Goal: Communication & Community: Answer question/provide support

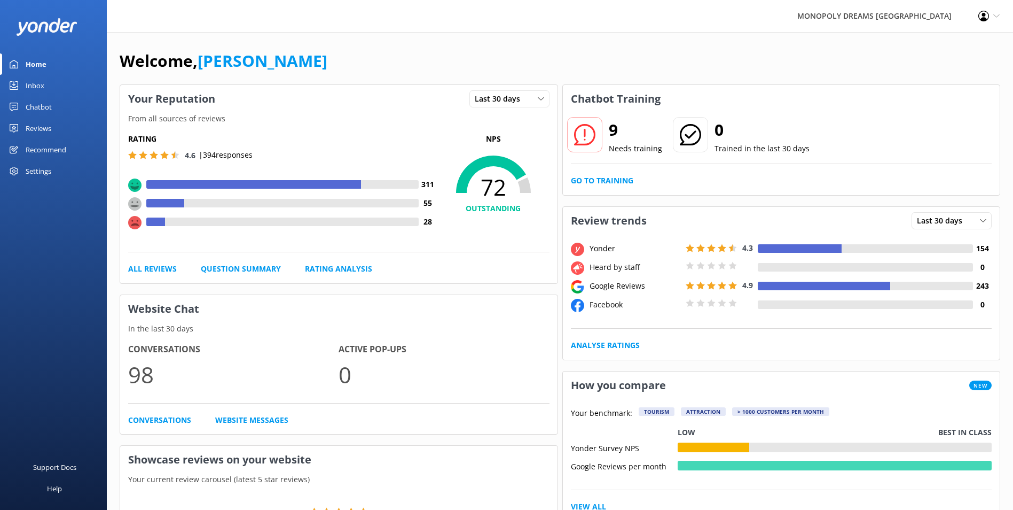
click at [36, 85] on div "Inbox" at bounding box center [35, 85] width 19 height 21
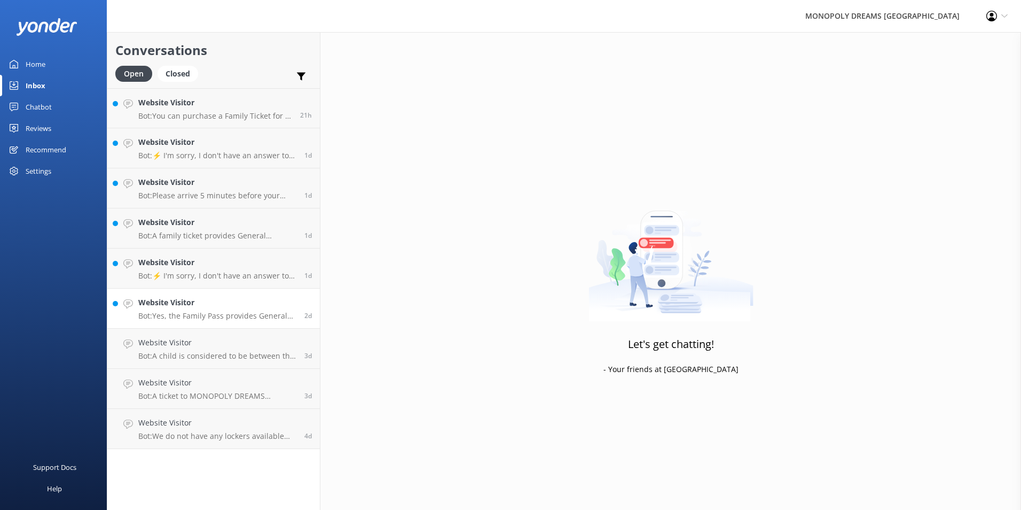
click at [214, 301] on h4 "Website Visitor" at bounding box center [217, 303] width 158 height 12
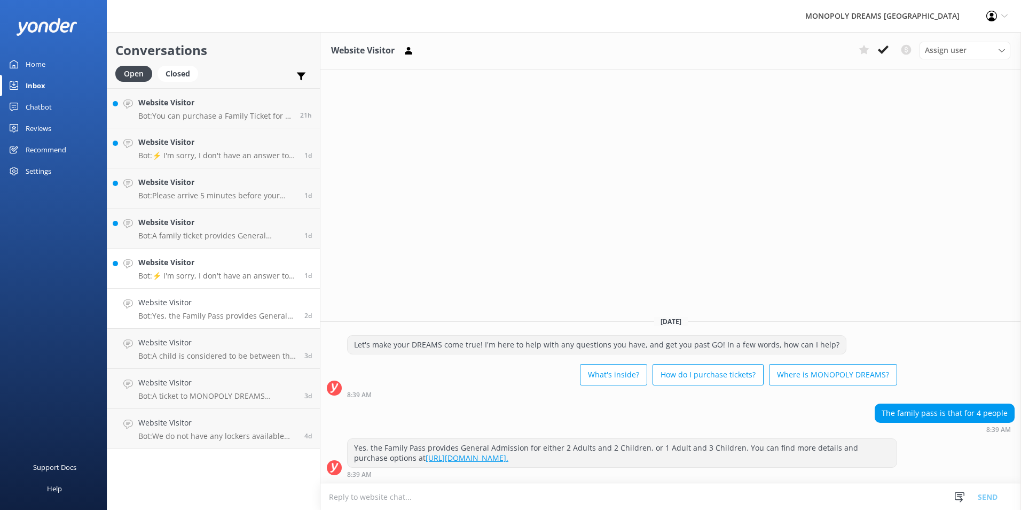
click at [246, 253] on link "Website Visitor Bot: ⚡ I'm sorry, I don't have an answer to your question. Coul…" at bounding box center [213, 268] width 213 height 40
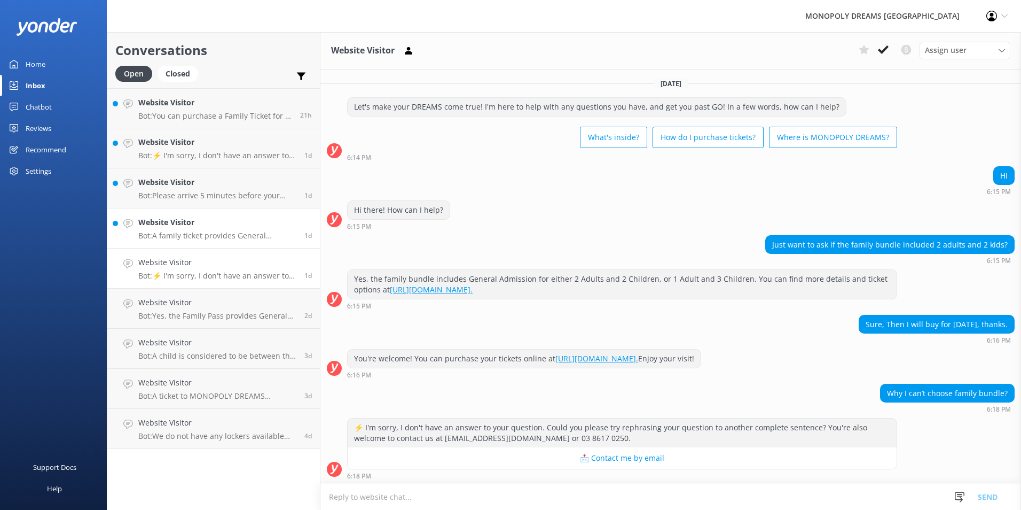
click at [198, 221] on h4 "Website Visitor" at bounding box center [217, 222] width 158 height 12
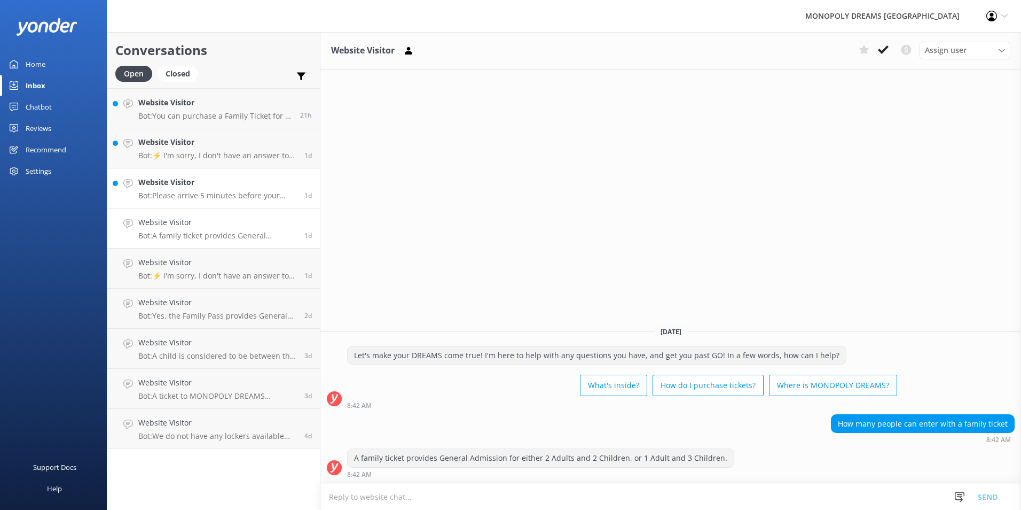
click at [247, 194] on p "Bot: Please arrive 5 minutes before your entry time. If you're running later th…" at bounding box center [217, 196] width 158 height 10
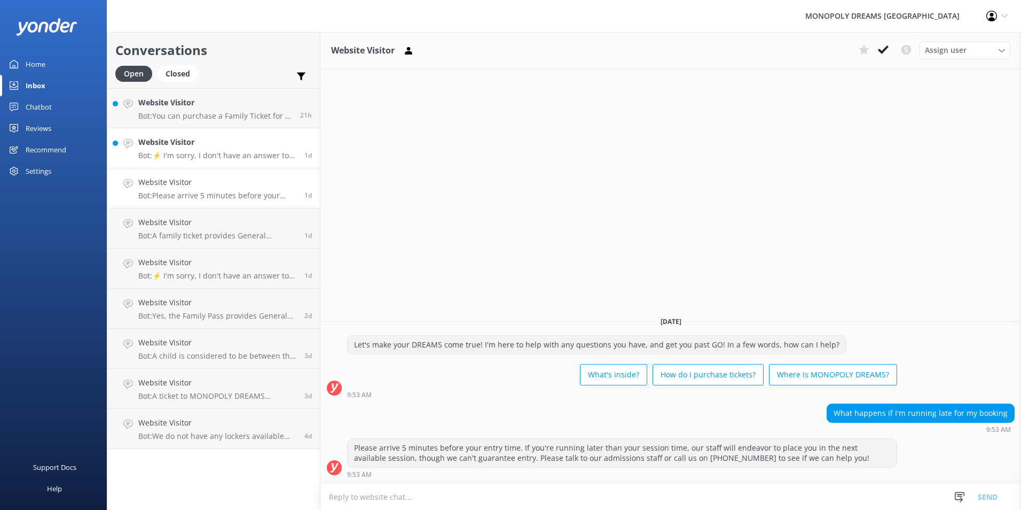
click at [204, 154] on p "Bot: ⚡ I'm sorry, I don't have an answer to your question. Could you please try…" at bounding box center [217, 156] width 158 height 10
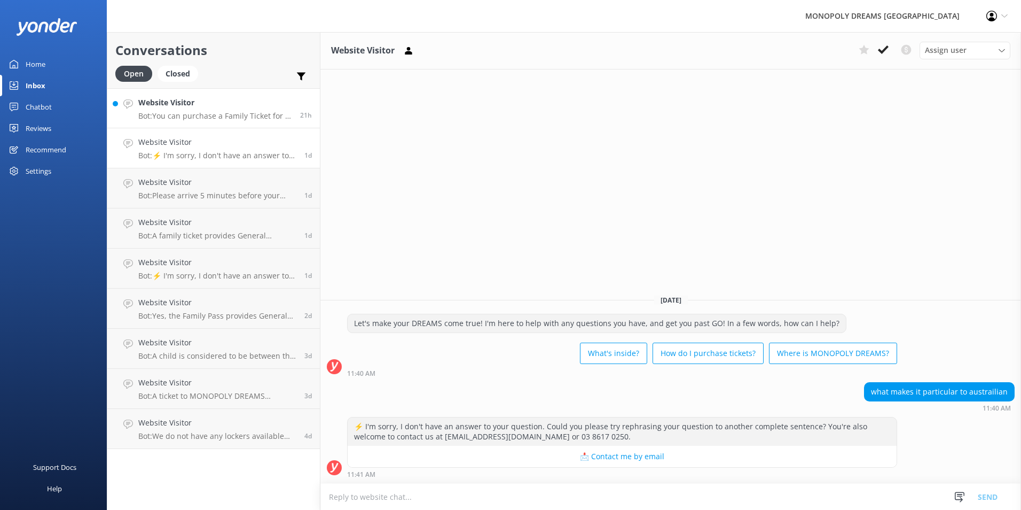
click at [206, 115] on p "Bot: You can purchase a Family Ticket for 1 Adult and 3 Children, which provide…" at bounding box center [215, 116] width 154 height 10
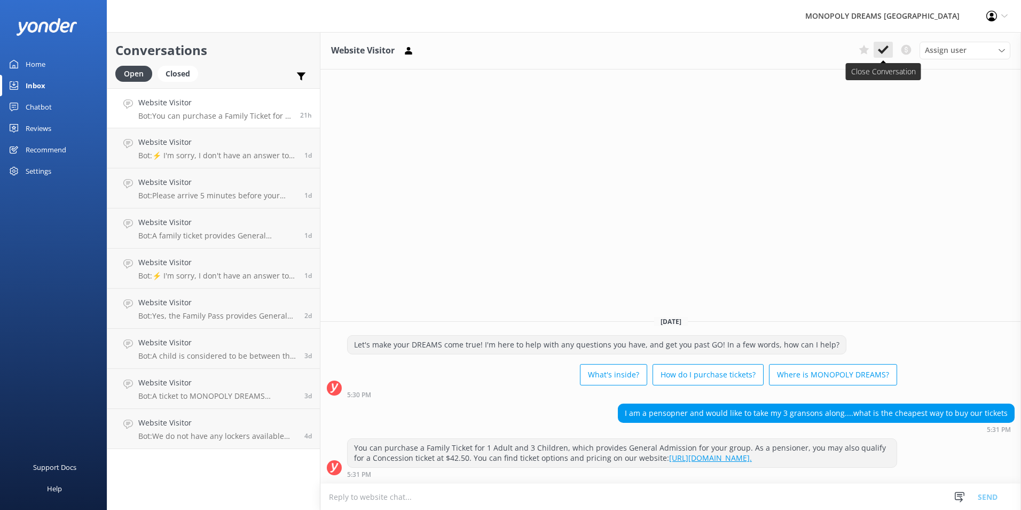
click at [888, 42] on button at bounding box center [883, 50] width 19 height 16
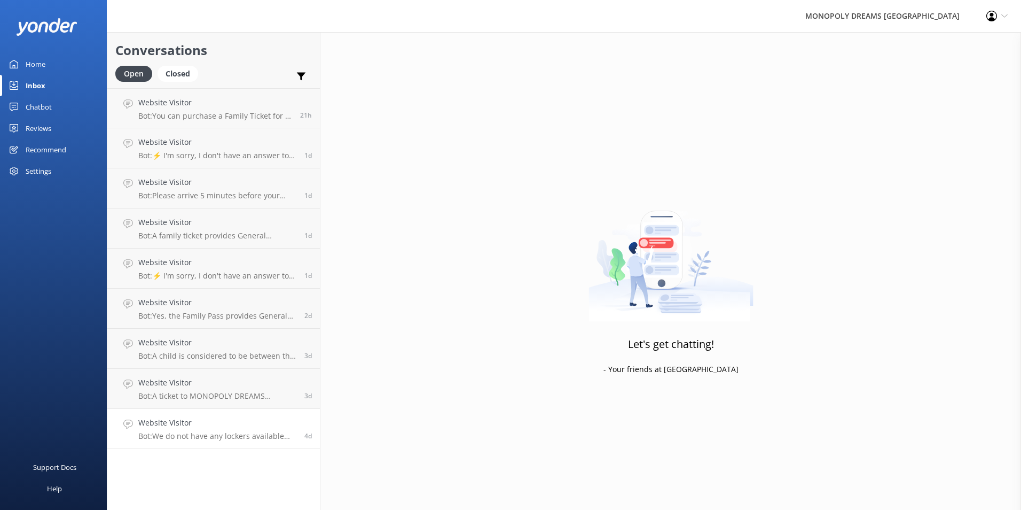
click at [192, 417] on h4 "Website Visitor" at bounding box center [217, 423] width 158 height 12
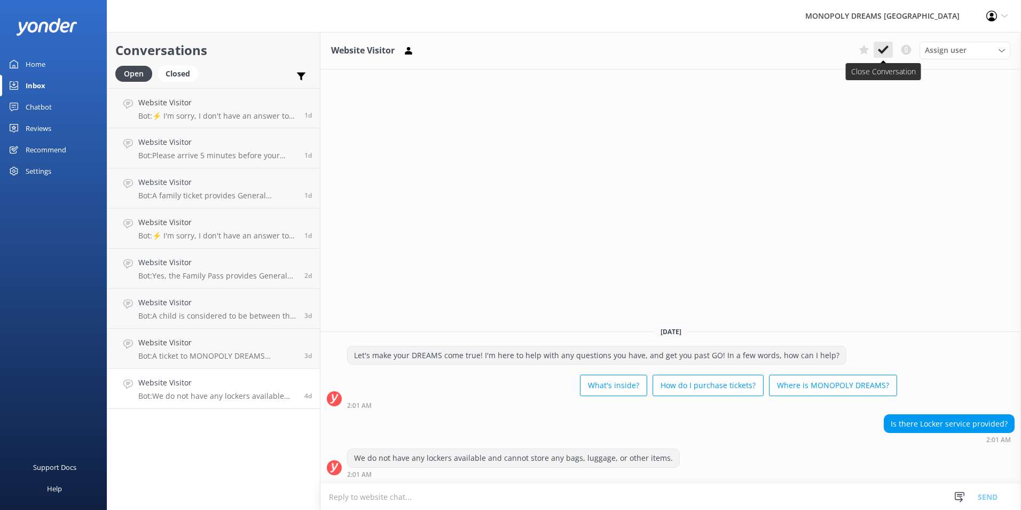
click at [880, 51] on use at bounding box center [883, 49] width 11 height 9
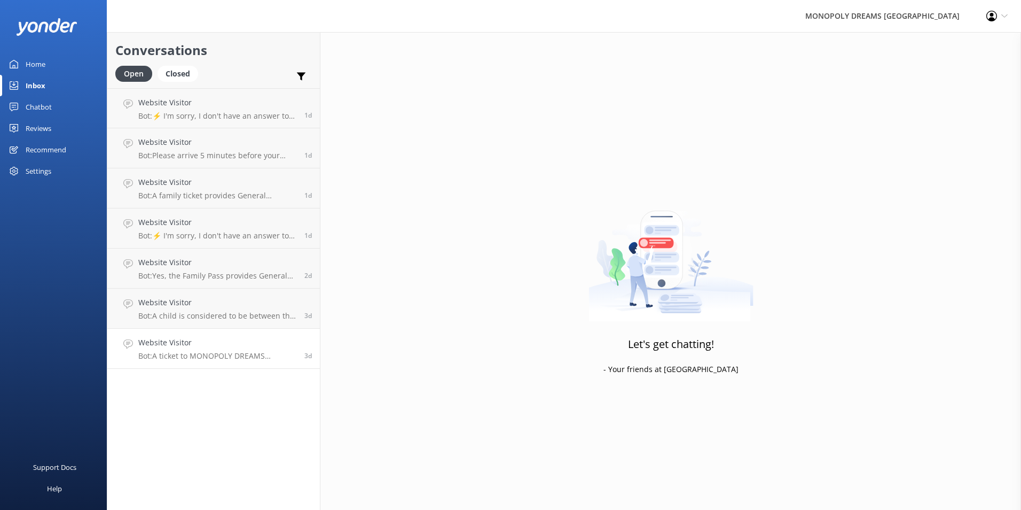
click at [208, 343] on h4 "Website Visitor" at bounding box center [217, 343] width 158 height 12
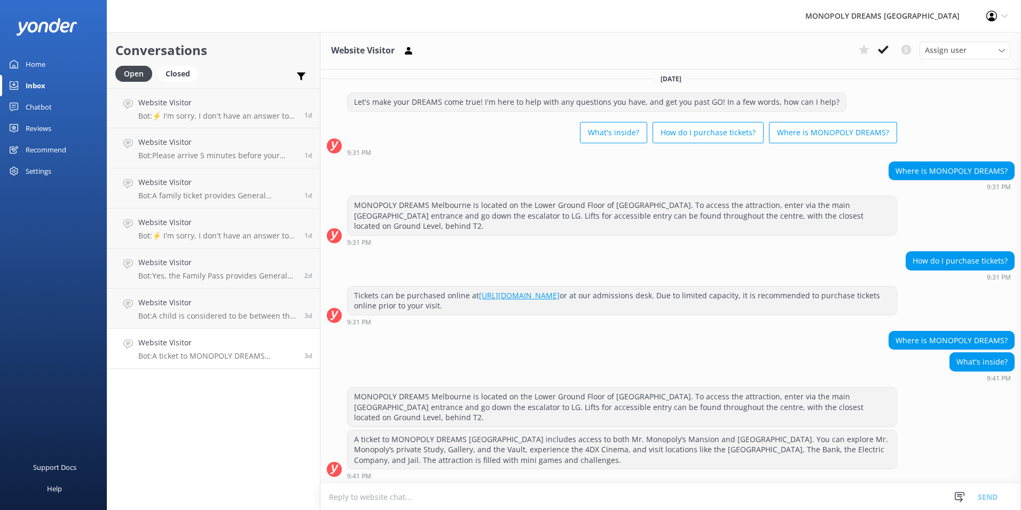
scroll to position [6, 0]
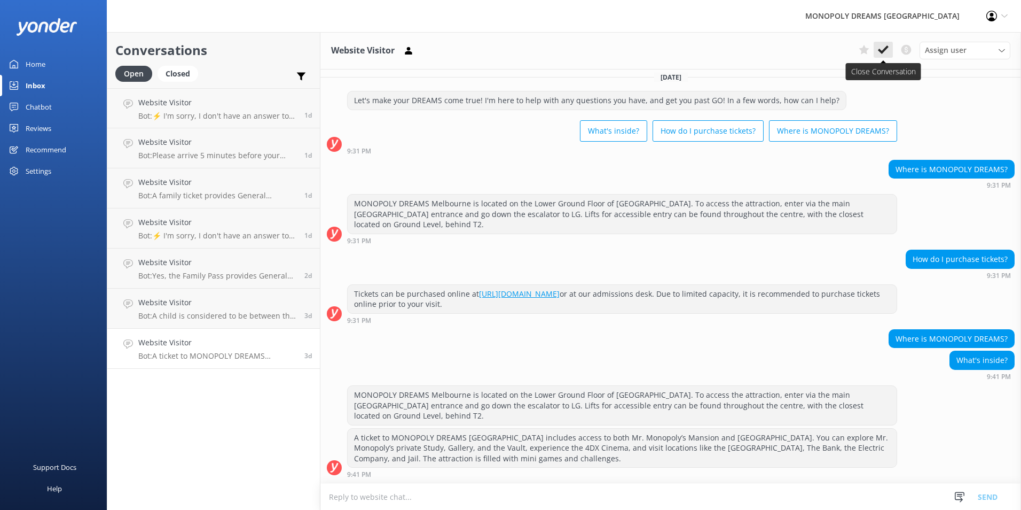
click at [888, 53] on icon at bounding box center [883, 49] width 11 height 11
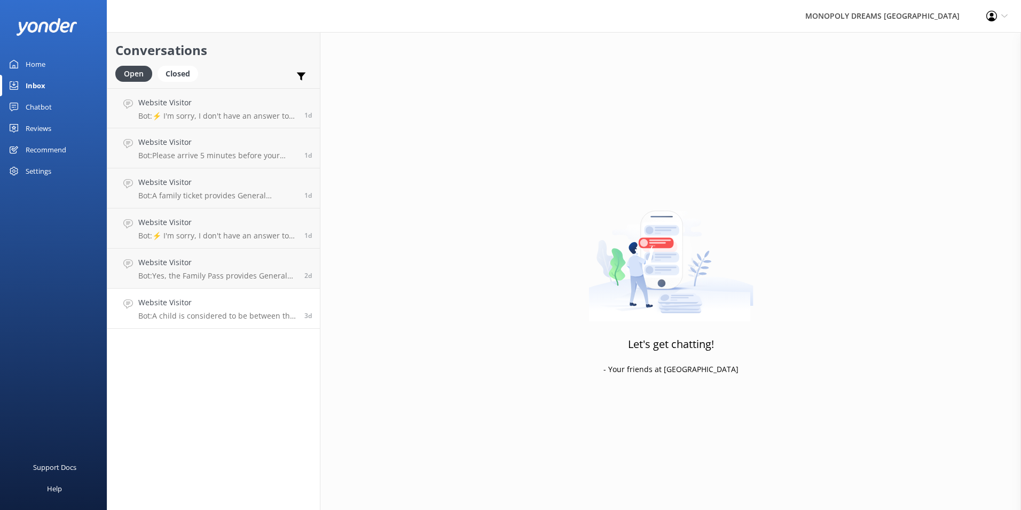
click at [248, 311] on p "Bot: A child is considered to be between the ages of [DEMOGRAPHIC_DATA] years." at bounding box center [217, 316] width 158 height 10
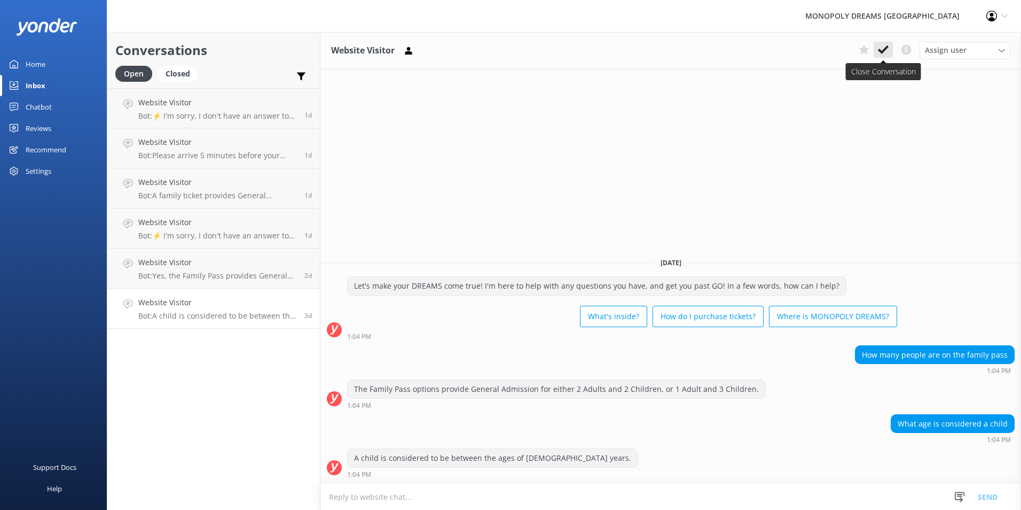
click at [880, 50] on use at bounding box center [883, 49] width 11 height 9
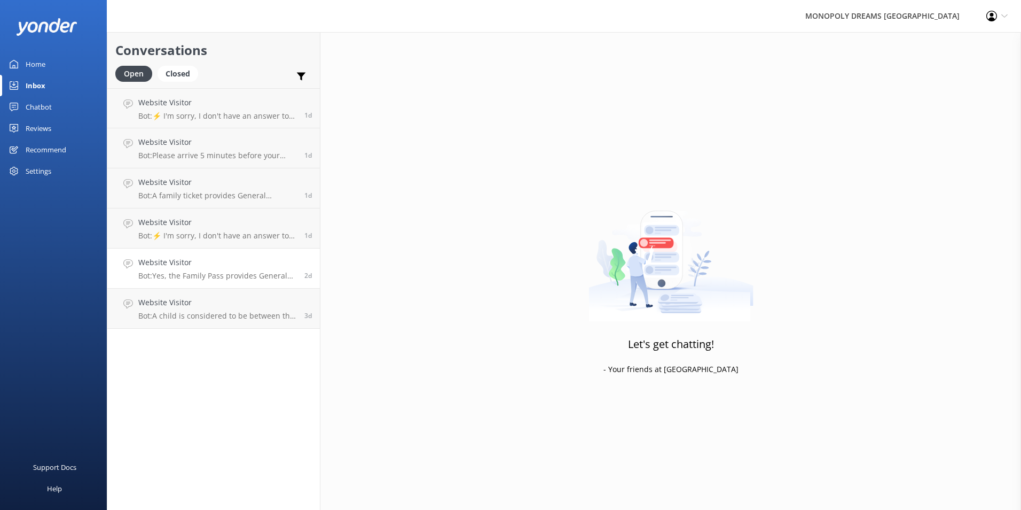
click at [259, 280] on p "Bot: Yes, the Family Pass provides General Admission for either 2 Adults and 2 …" at bounding box center [217, 276] width 158 height 10
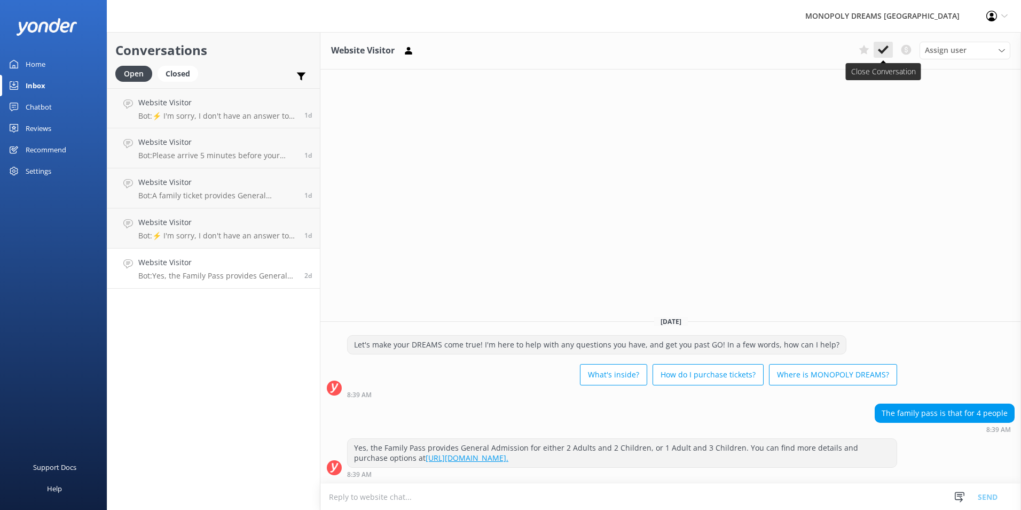
click at [883, 50] on icon at bounding box center [883, 49] width 11 height 11
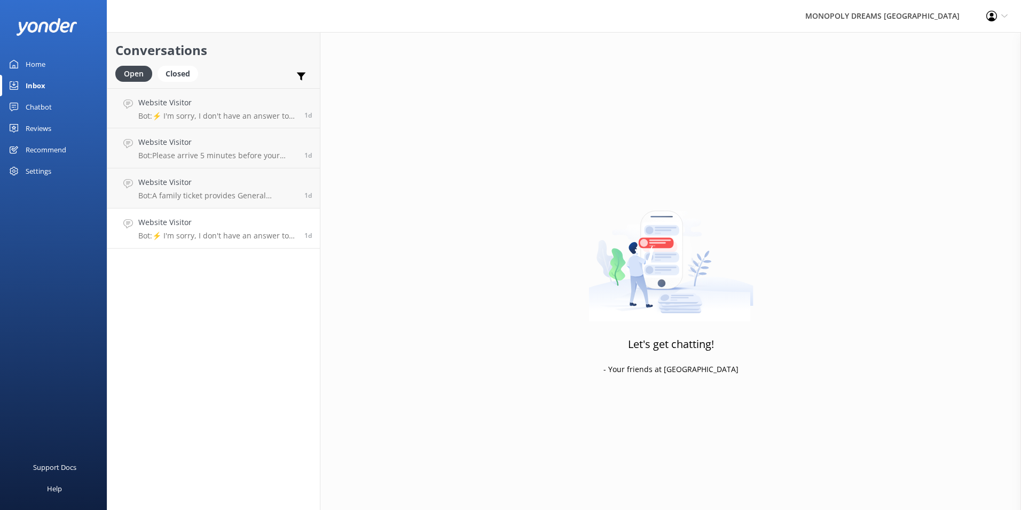
click at [270, 224] on h4 "Website Visitor" at bounding box center [217, 222] width 158 height 12
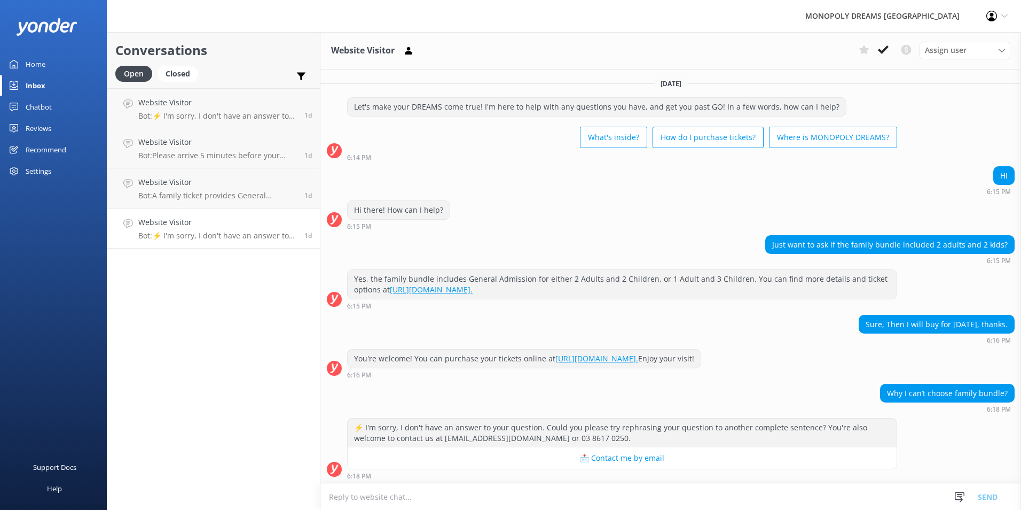
scroll to position [182, 0]
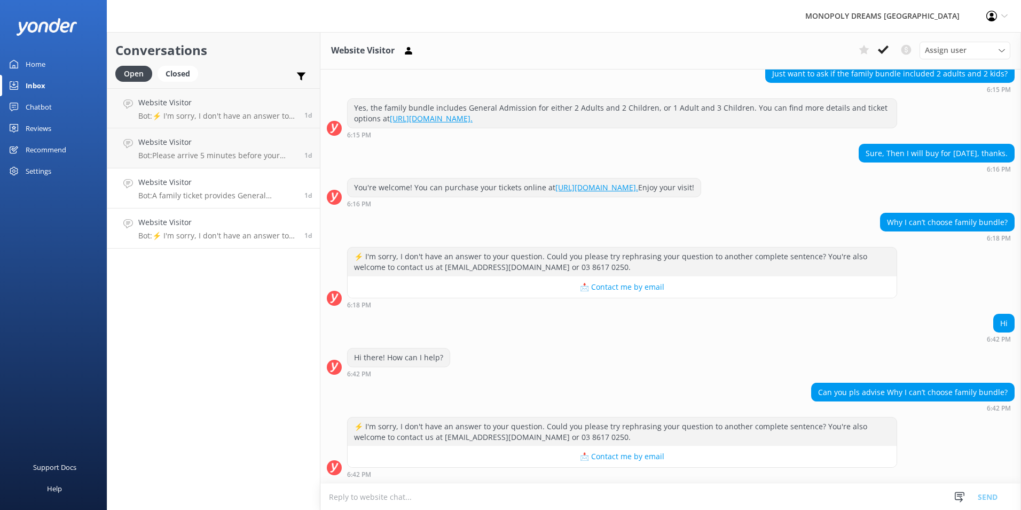
click at [282, 200] on link "Website Visitor Bot: A family ticket provides General Admission for either 2 Ad…" at bounding box center [213, 188] width 213 height 40
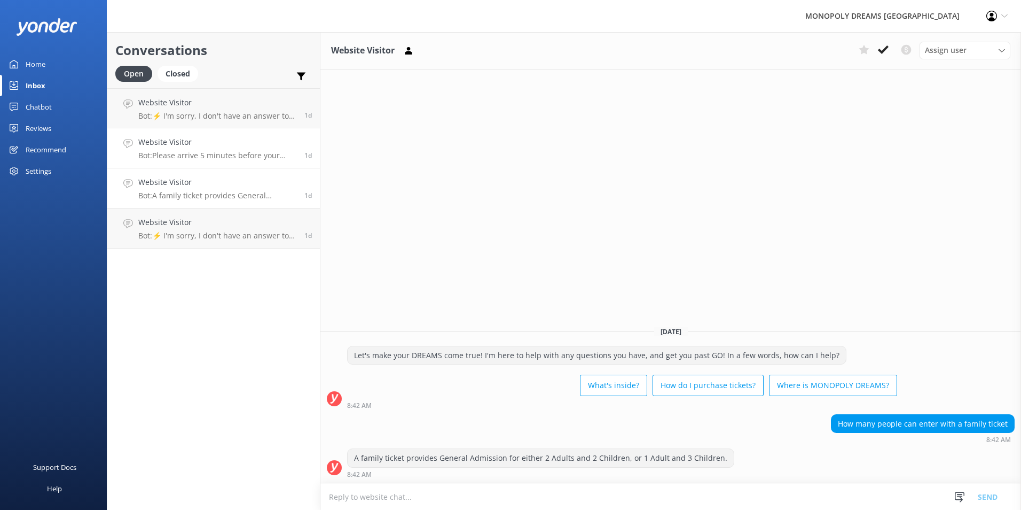
click at [269, 160] on link "Website Visitor Bot: Please arrive 5 minutes before your entry time. If you're …" at bounding box center [213, 148] width 213 height 40
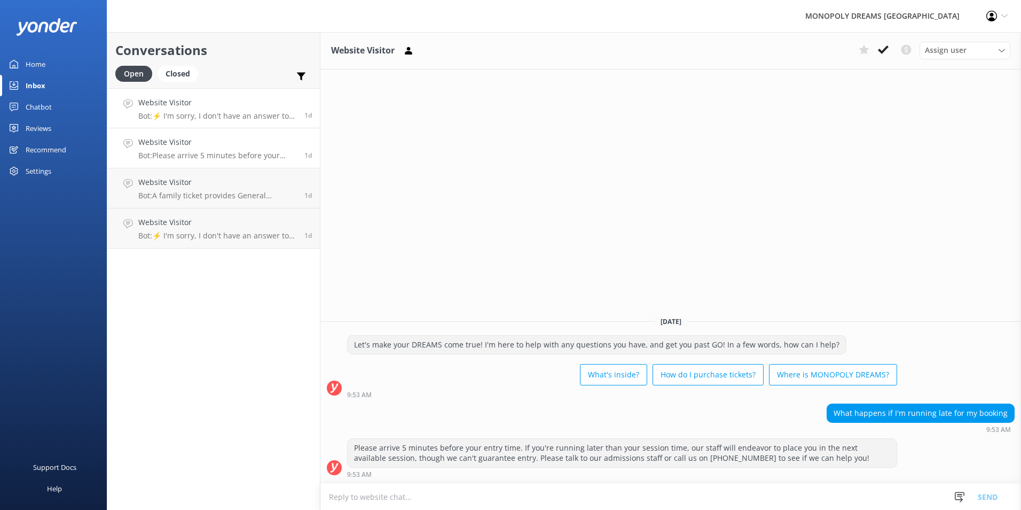
click at [289, 120] on p "Bot: ⚡ I'm sorry, I don't have an answer to your question. Could you please try…" at bounding box center [217, 116] width 158 height 10
